Goal: Use online tool/utility: Use online tool/utility

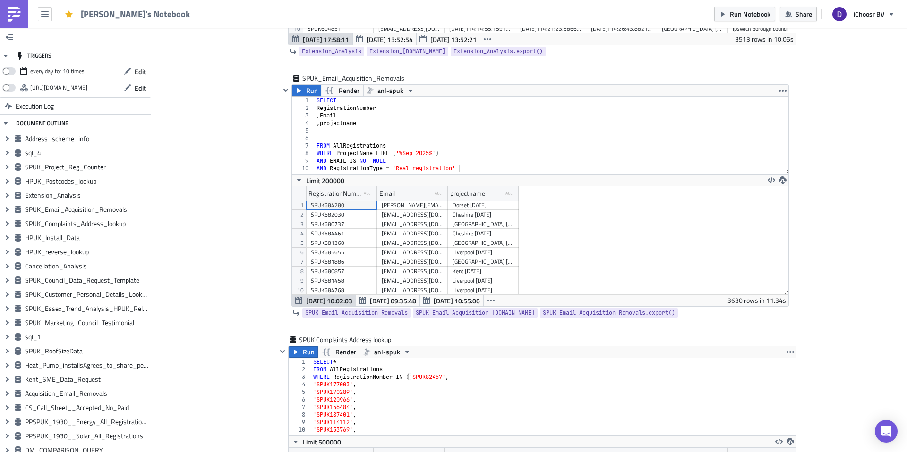
scroll to position [1574, 0]
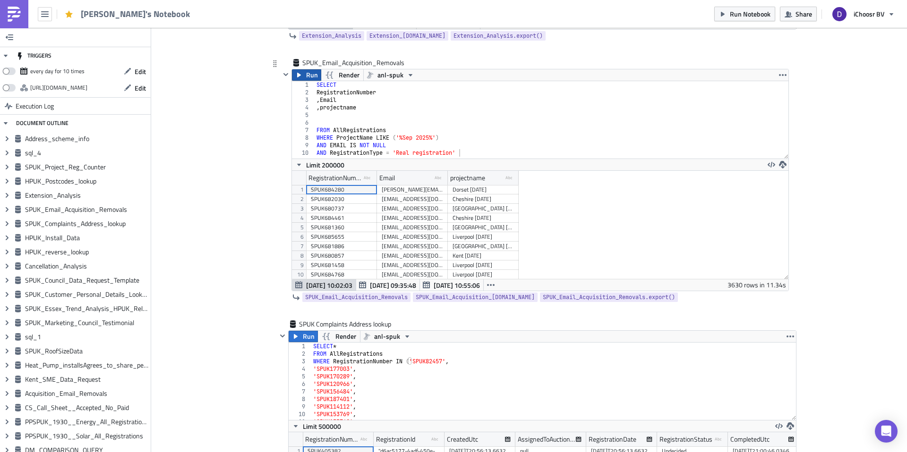
click at [313, 78] on span "Run" at bounding box center [312, 74] width 12 height 11
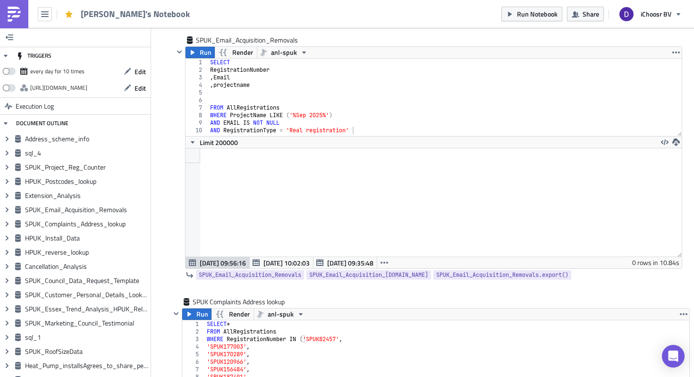
scroll to position [0, 3]
click at [275, 83] on div "SELECT RegistrationNumber , Email , projectname FROM AllRegistrations WHERE Pro…" at bounding box center [445, 105] width 474 height 93
click at [266, 74] on div "SELECT RegistrationNumber , Email , projectname FROM AllRegistrations WHERE Pro…" at bounding box center [445, 105] width 474 height 93
click at [284, 71] on div "SELECT RegistrationNumber , Email , projectname FROM AllRegistrations WHERE Pro…" at bounding box center [445, 105] width 474 height 93
click at [277, 70] on div "SELECT RegistrationNumber , Email , projectname FROM AllRegistrations WHERE Pro…" at bounding box center [445, 105] width 474 height 93
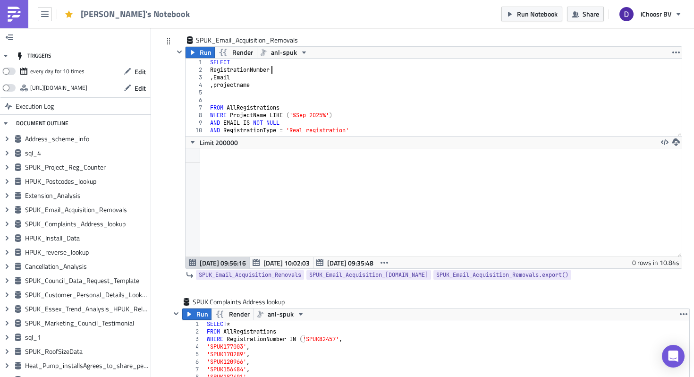
click at [269, 79] on div "SELECT RegistrationNumber , Email , projectname FROM AllRegistrations WHERE Pro…" at bounding box center [445, 105] width 474 height 93
click at [275, 82] on div "SELECT RegistrationNumber , Email , projectname FROM AllRegistrations WHERE Pro…" at bounding box center [445, 105] width 474 height 93
click at [288, 75] on div "SELECT RegistrationNumber , Email , projectname FROM AllRegistrations WHERE Pro…" at bounding box center [445, 105] width 474 height 93
click at [297, 69] on div "SELECT RegistrationNumber , Email , projectname FROM AllRegistrations WHERE Pro…" at bounding box center [445, 105] width 474 height 93
click at [293, 78] on div "SELECT RegistrationNumber , Email , projectname FROM AllRegistrations WHERE Pro…" at bounding box center [445, 105] width 474 height 93
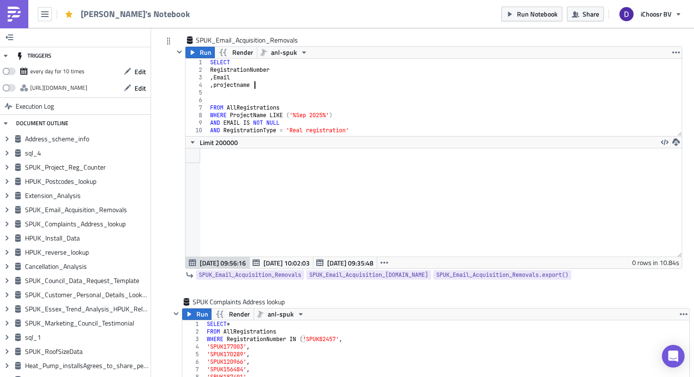
click at [293, 84] on div "SELECT RegistrationNumber , Email , projectname FROM AllRegistrations WHERE Pro…" at bounding box center [445, 105] width 474 height 93
click at [293, 82] on div "SELECT RegistrationNumber , Email , projectname FROM AllRegistrations WHERE Pro…" at bounding box center [445, 105] width 474 height 93
click at [291, 77] on div "SELECT RegistrationNumber , Email , projectname FROM AllRegistrations WHERE Pro…" at bounding box center [445, 105] width 474 height 93
click at [295, 68] on div "SELECT RegistrationNumber , Email , projectname FROM AllRegistrations WHERE Pro…" at bounding box center [445, 105] width 474 height 93
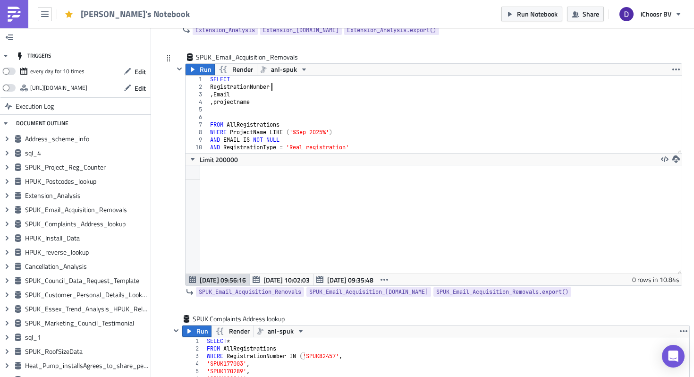
scroll to position [1557, 0]
click at [192, 71] on icon "button" at bounding box center [193, 70] width 4 height 5
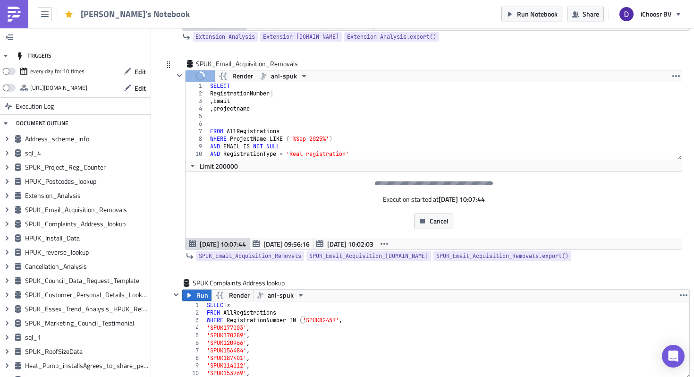
scroll to position [1548, 0]
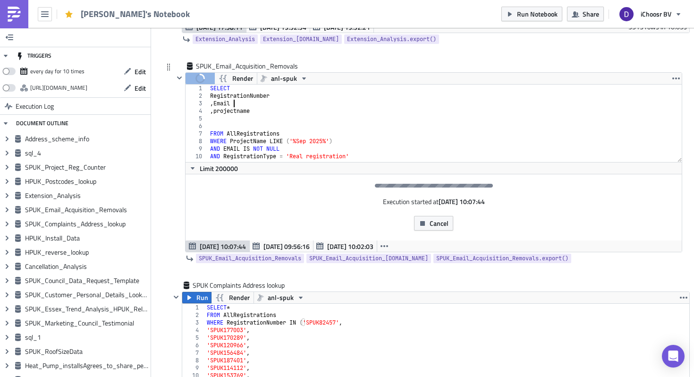
click at [280, 107] on div "SELECT RegistrationNumber , Email , projectname FROM AllRegistrations WHERE Pro…" at bounding box center [445, 131] width 474 height 93
click at [279, 113] on div "SELECT RegistrationNumber , Email , projectname FROM AllRegistrations WHERE Pro…" at bounding box center [445, 131] width 474 height 93
click at [264, 105] on div "SELECT RegistrationNumber , Email , projectname FROM AllRegistrations WHERE Pro…" at bounding box center [445, 131] width 474 height 93
click at [281, 94] on div "SELECT RegistrationNumber , Email , projectname FROM AllRegistrations WHERE Pro…" at bounding box center [445, 131] width 474 height 93
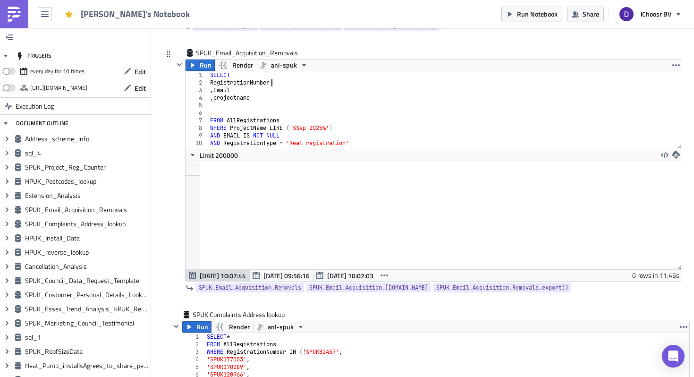
scroll to position [1561, 0]
click at [306, 137] on div "SELECT RegistrationNumber , Email , projectname FROM AllRegistrations WHERE Pro…" at bounding box center [445, 118] width 474 height 93
click at [357, 127] on div "SELECT RegistrationNumber , Email , projectname FROM AllRegistrations WHERE Pro…" at bounding box center [445, 118] width 474 height 93
click at [308, 137] on div "SELECT RegistrationNumber , Email , projectname FROM AllRegistrations WHERE Pro…" at bounding box center [445, 118] width 474 height 93
click at [309, 128] on div "SELECT RegistrationNumber , Email , projectname FROM AllRegistrations WHERE Pro…" at bounding box center [445, 118] width 474 height 93
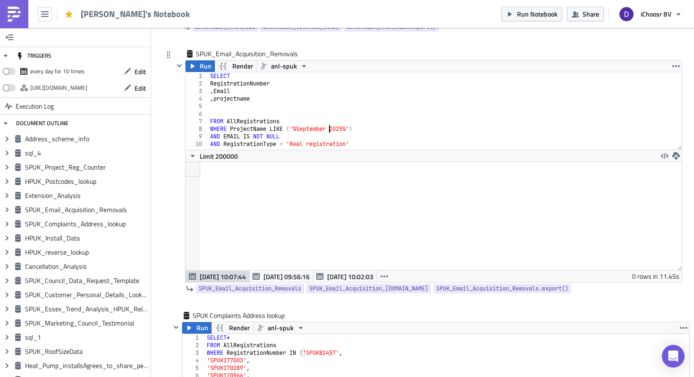
scroll to position [0, 9]
type textarea "WHERE ProjectName LIKE ('%September 2025%')"
click at [201, 68] on span "Run" at bounding box center [206, 65] width 12 height 11
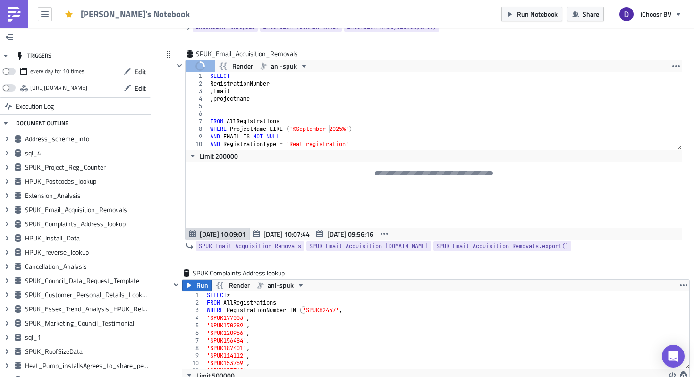
click at [359, 129] on div "SELECT RegistrationNumber , Email , projectname FROM AllRegistrations WHERE Pro…" at bounding box center [445, 118] width 474 height 93
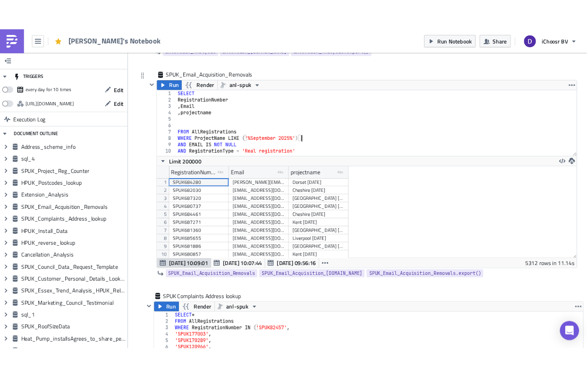
scroll to position [108, 496]
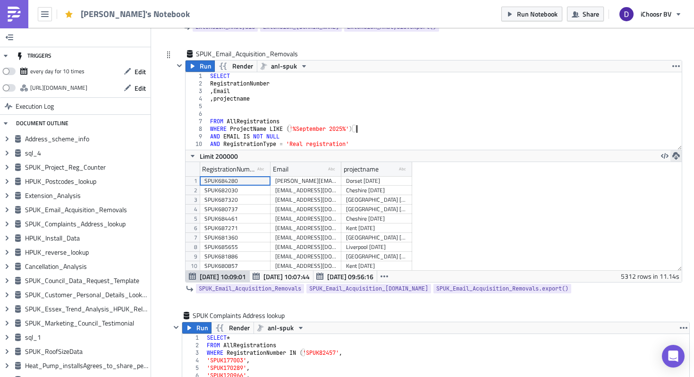
click at [678, 158] on icon "button" at bounding box center [676, 156] width 8 height 8
click at [623, 118] on div "CSV" at bounding box center [640, 119] width 74 height 9
